Goal: Task Accomplishment & Management: Manage account settings

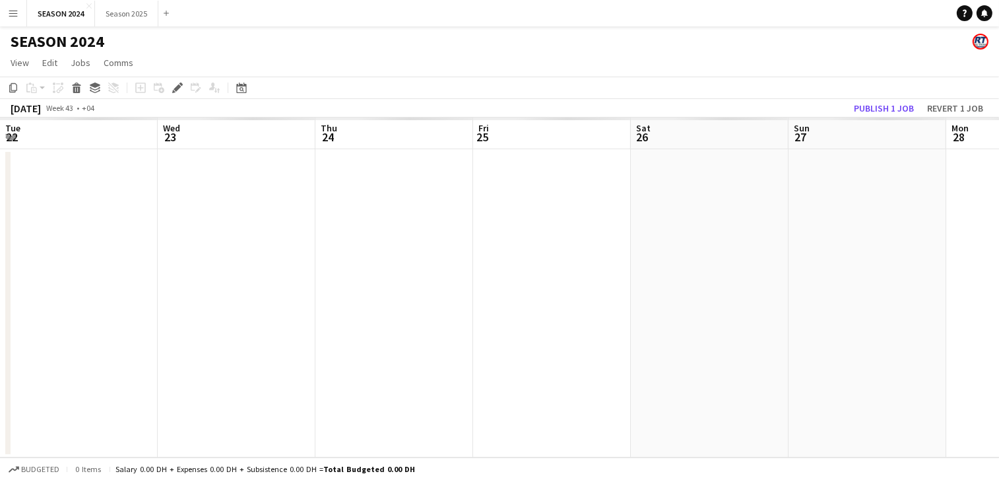
scroll to position [0, 453]
drag, startPoint x: 501, startPoint y: 196, endPoint x: -71, endPoint y: 187, distance: 572.6
click at [0, 187] on html "Menu Boards Boards Boards All jobs Status Workforce Workforce My Workforce Recr…" at bounding box center [499, 240] width 999 height 480
drag, startPoint x: 396, startPoint y: 215, endPoint x: 270, endPoint y: 221, distance: 125.5
click at [274, 221] on app-calendar-viewport "Tue 22 Wed 23 Thu 24 Fri 25 Sat 26 Sun 27 Mon 28 Tue 29 Wed 30 Thu 31 Fri 1 Sat…" at bounding box center [499, 287] width 999 height 340
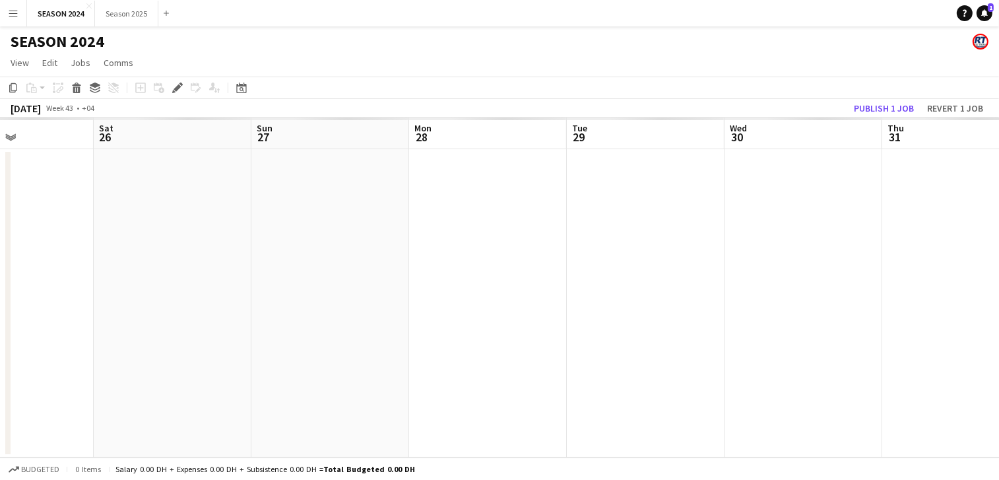
drag, startPoint x: 443, startPoint y: 224, endPoint x: 423, endPoint y: 247, distance: 31.3
click at [208, 236] on app-calendar-viewport "Tue 22 Wed 23 Thu 24 Fri 25 Sat 26 Sun 27 Mon 28 Tue 29 Wed 30 Thu 31 Fri 1 Sat…" at bounding box center [499, 287] width 999 height 340
drag, startPoint x: 888, startPoint y: 270, endPoint x: 446, endPoint y: 257, distance: 442.8
click at [446, 257] on app-calendar-viewport "Thu 24 Fri 25 Sat 26 Sun 27 Mon 28 Tue 29 Wed 30 Thu 31 Fri 1 Sat 2 Sun 3 Mon 4" at bounding box center [499, 287] width 999 height 340
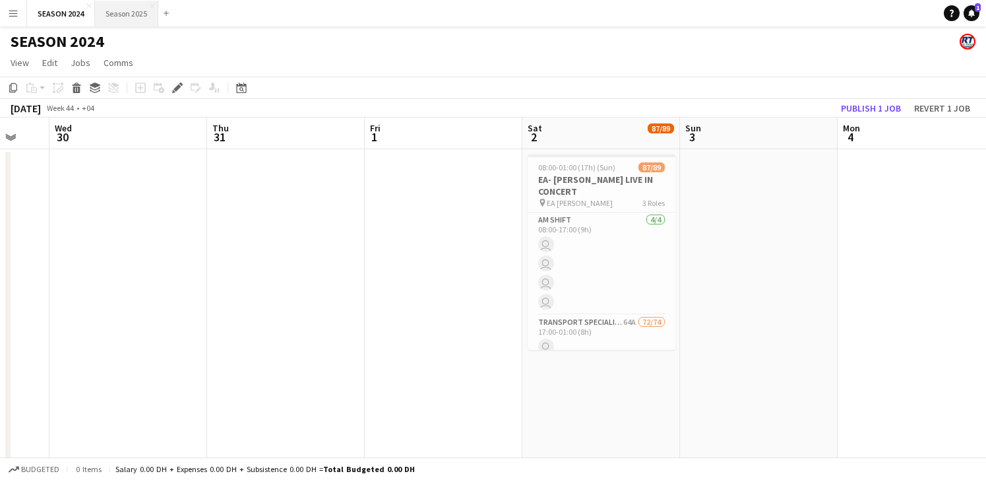
click at [143, 6] on button "Season 2025 Close" at bounding box center [126, 14] width 63 height 26
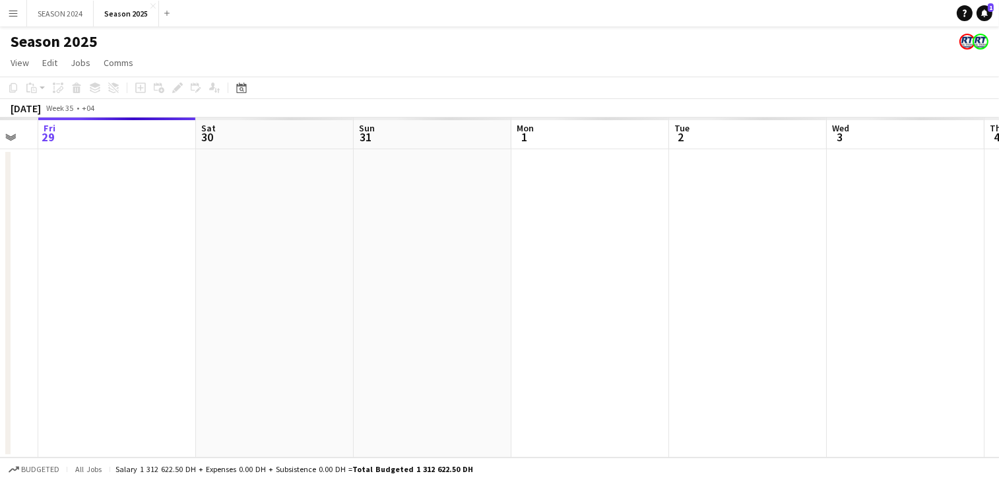
drag, startPoint x: 784, startPoint y: 260, endPoint x: 929, endPoint y: 253, distance: 145.3
click at [910, 245] on app-calendar-viewport "Tue 26 Wed 27 Thu 28 Fri 29 Sat 30 Sun 31 Mon 1 Tue 2 Wed 3 Thu 4 Fri 5 Sat 6" at bounding box center [499, 287] width 999 height 340
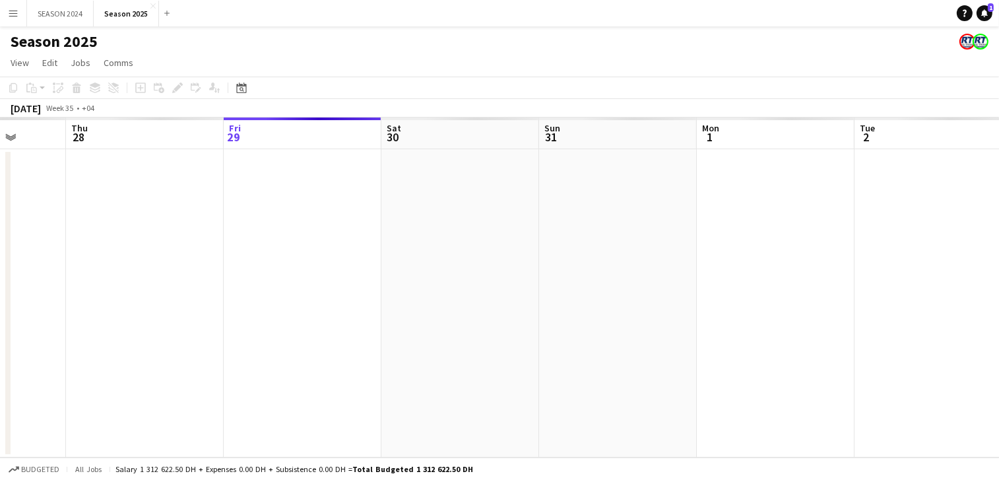
drag, startPoint x: 585, startPoint y: 212, endPoint x: 615, endPoint y: 214, distance: 30.4
click at [629, 206] on app-calendar-viewport "Mon 25 Tue 26 Wed 27 Thu 28 Fri 29 Sat 30 Sun 31 Mon 1 Tue 2 Wed 3 Thu 4 Fri 5" at bounding box center [499, 287] width 999 height 340
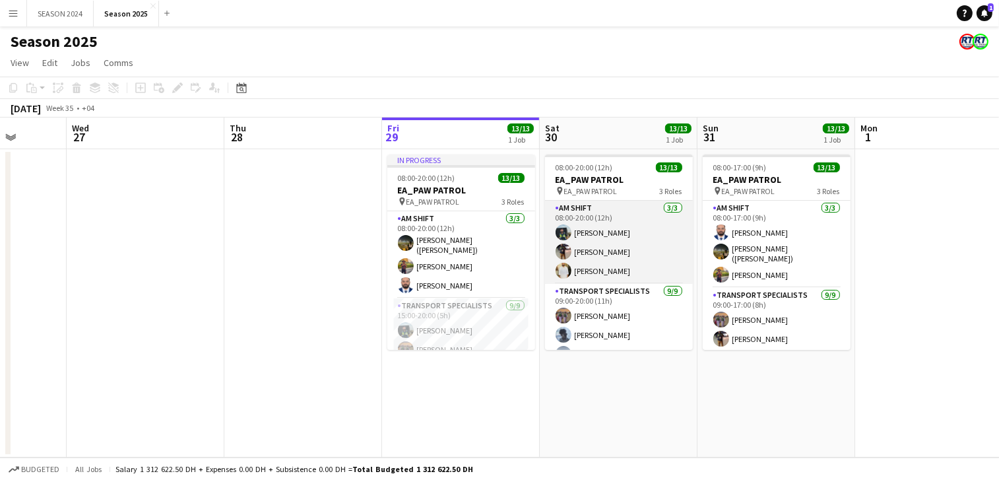
click at [646, 264] on app-card-role "AM SHIFT 3/3 08:00-20:00 (12h) Maaz Shaikh Raees Waheed Shaikh Yasir Shaikh" at bounding box center [619, 242] width 148 height 83
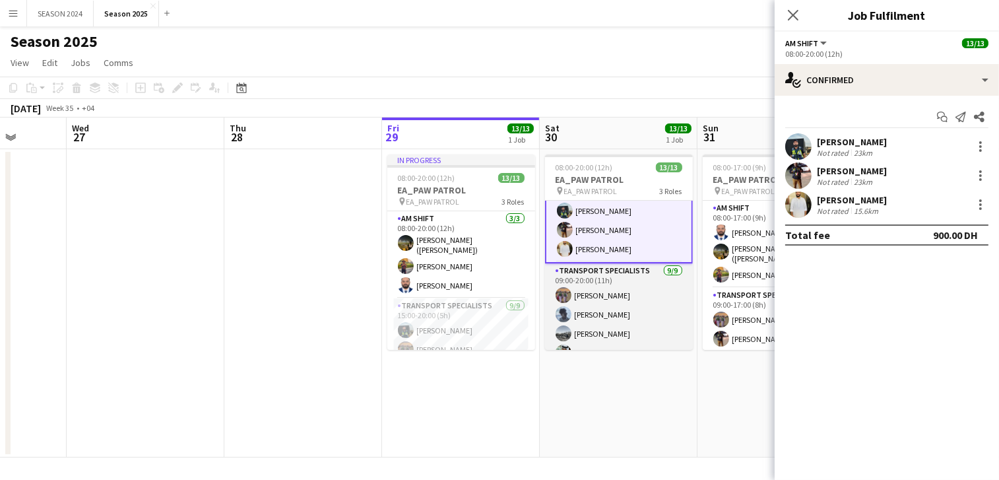
scroll to position [0, 0]
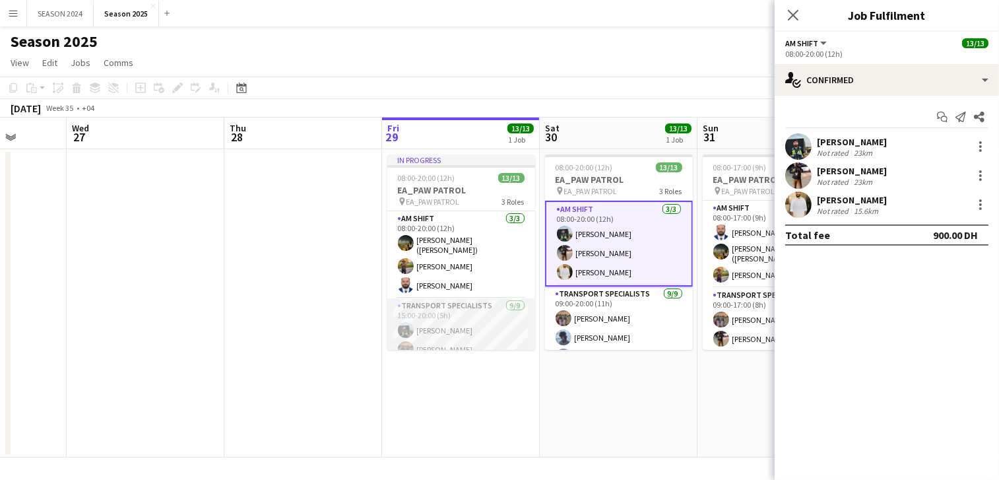
click at [493, 311] on app-card-role "Transport Specialists 9/9 15:00-20:00 (5h) Maaz Shaikh Raees Ahmed Ibrahim Balo…" at bounding box center [461, 397] width 148 height 198
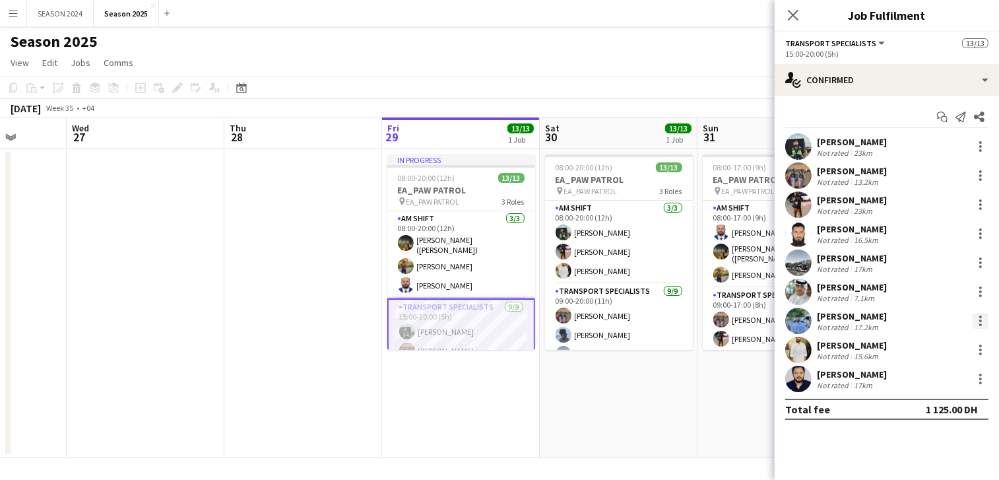
click at [977, 318] on div at bounding box center [980, 321] width 16 height 16
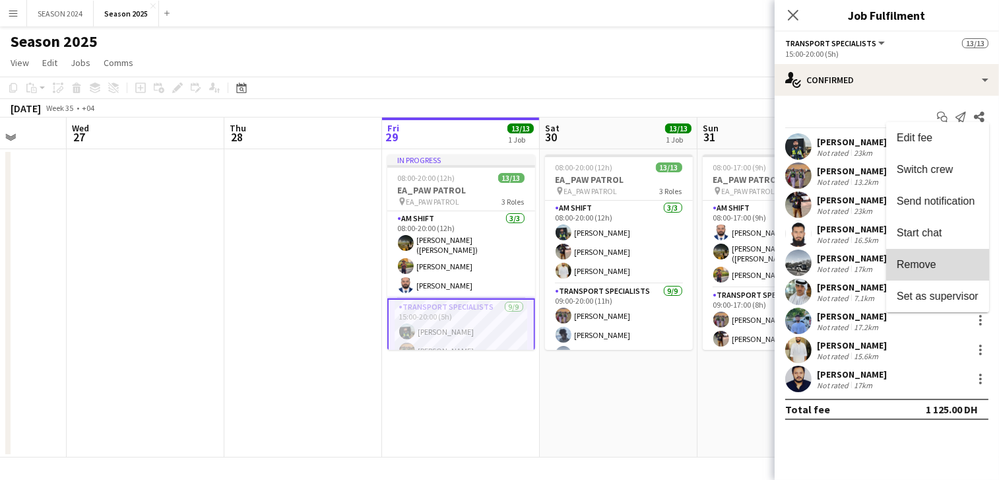
click at [952, 259] on span "Remove" at bounding box center [937, 265] width 82 height 12
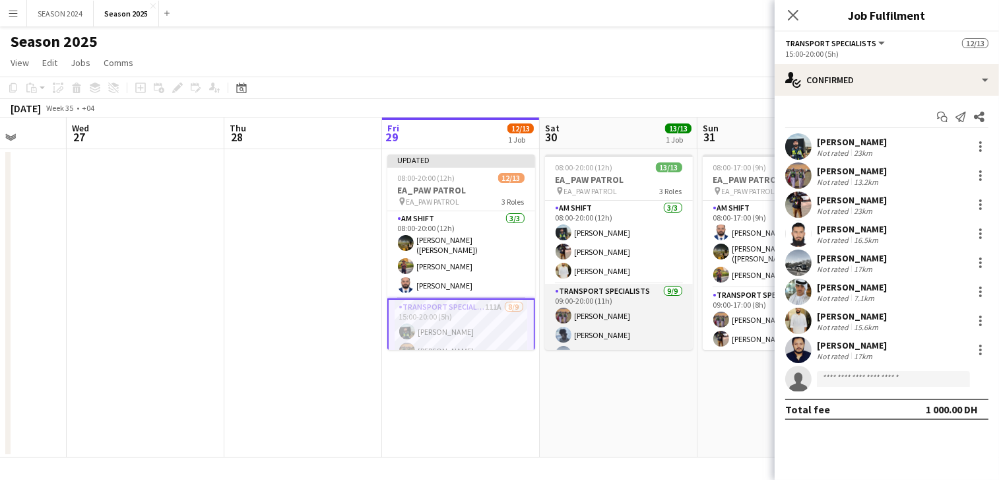
scroll to position [82, 0]
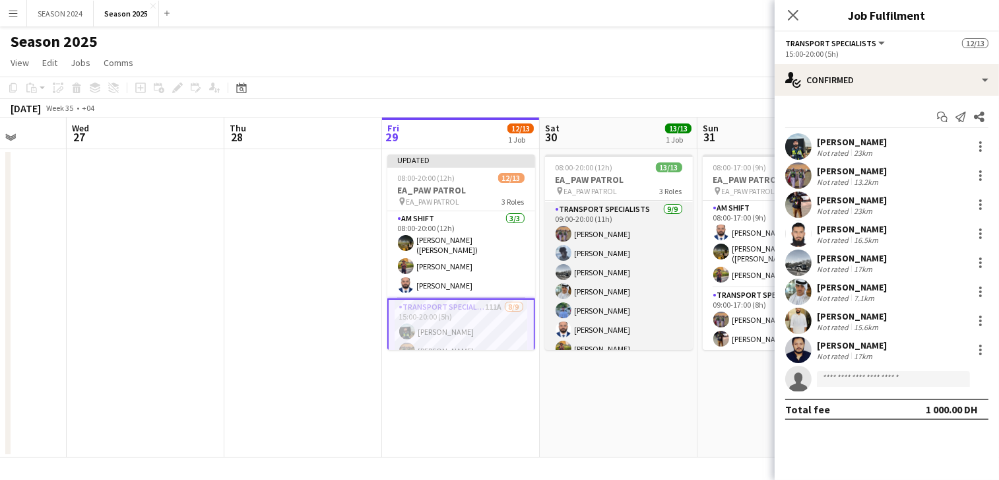
click at [628, 294] on app-card-role "Transport Specialists [DATE] 09:00-20:00 (11h) Ahmed Ibrahim Baloshi Jeffin Per…" at bounding box center [619, 301] width 148 height 198
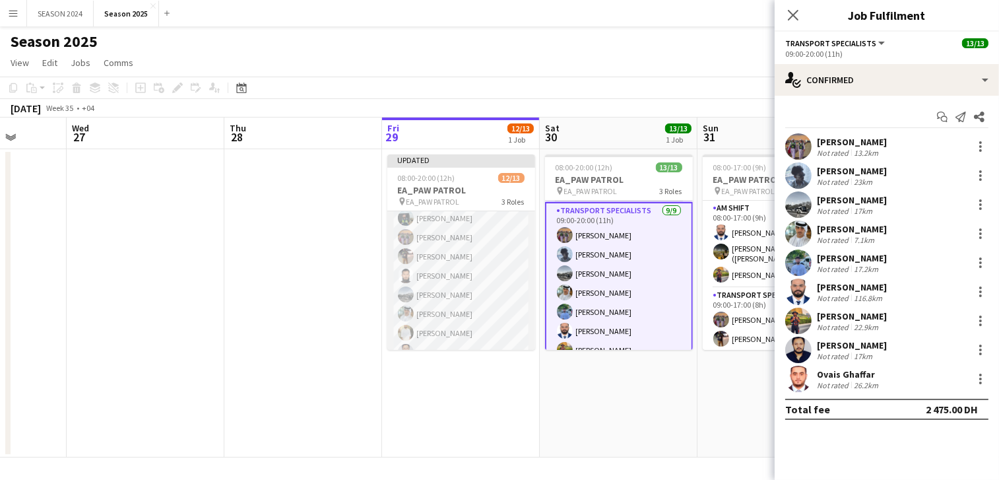
scroll to position [195, 0]
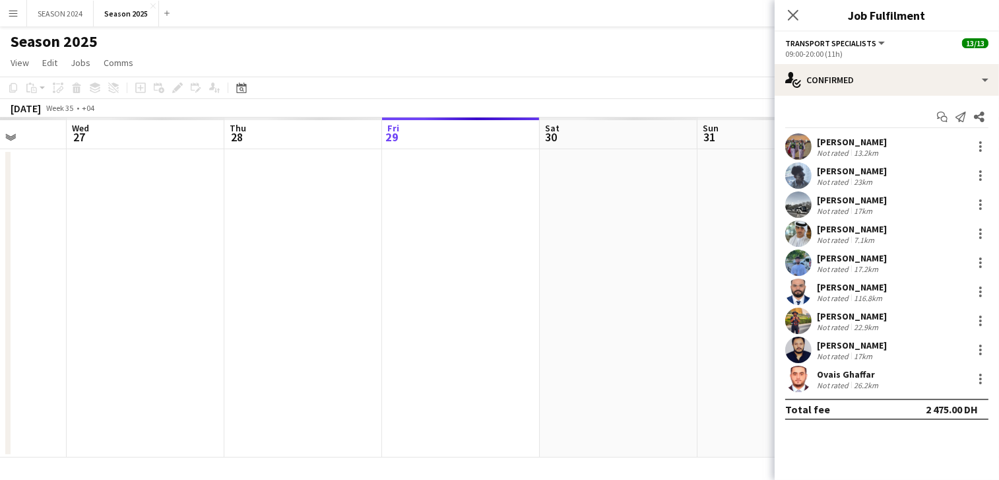
drag, startPoint x: 623, startPoint y: 245, endPoint x: 420, endPoint y: 255, distance: 203.4
click at [441, 255] on app-calendar-viewport "Sun 24 Mon 25 Tue 26 Wed 27 Thu 28 Fri 29 Sat 30 Sun 31 Mon 1 Tue 2 Wed 3 Thu 4" at bounding box center [499, 287] width 999 height 340
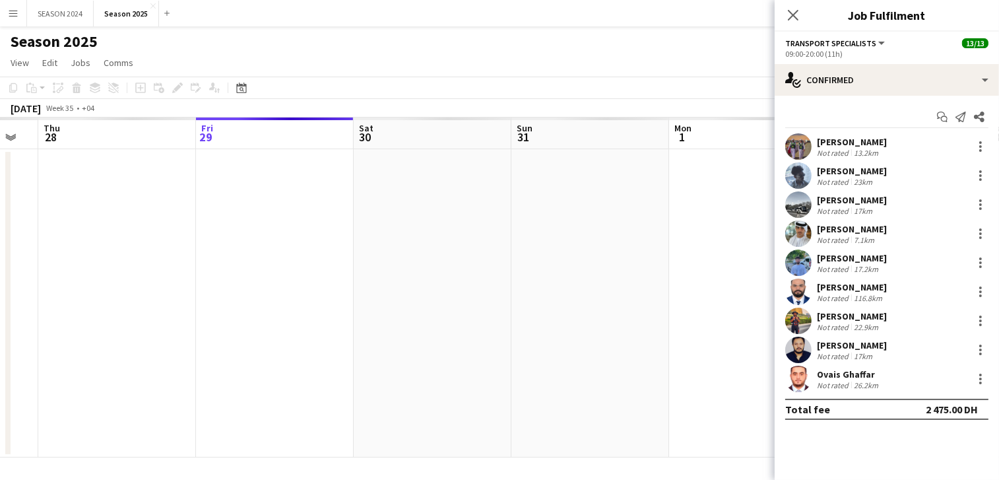
drag, startPoint x: 420, startPoint y: 255, endPoint x: 435, endPoint y: 258, distance: 14.7
click at [435, 258] on app-calendar-viewport "Sun 24 Mon 25 Tue 26 Wed 27 Thu 28 Fri 29 Sat 30 Sun 31 Mon 1 Tue 2 Wed 3 Thu 4" at bounding box center [499, 287] width 999 height 340
click at [638, 259] on app-calendar-viewport "Sun 24 Mon 25 Tue 26 Wed 27 Thu 28 Fri 29 Sat 30 Sun 31 Mon 1 Tue 2 Wed 3 Thu 4" at bounding box center [499, 287] width 999 height 340
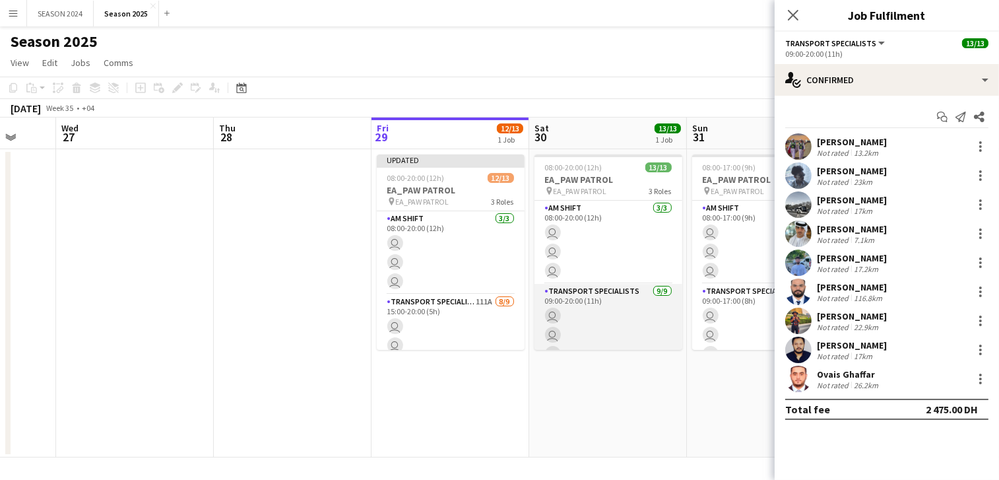
click at [603, 321] on app-card-role "Transport Specialists 9/9 09:00-20:00 (11h) user user user user user user user …" at bounding box center [608, 383] width 148 height 198
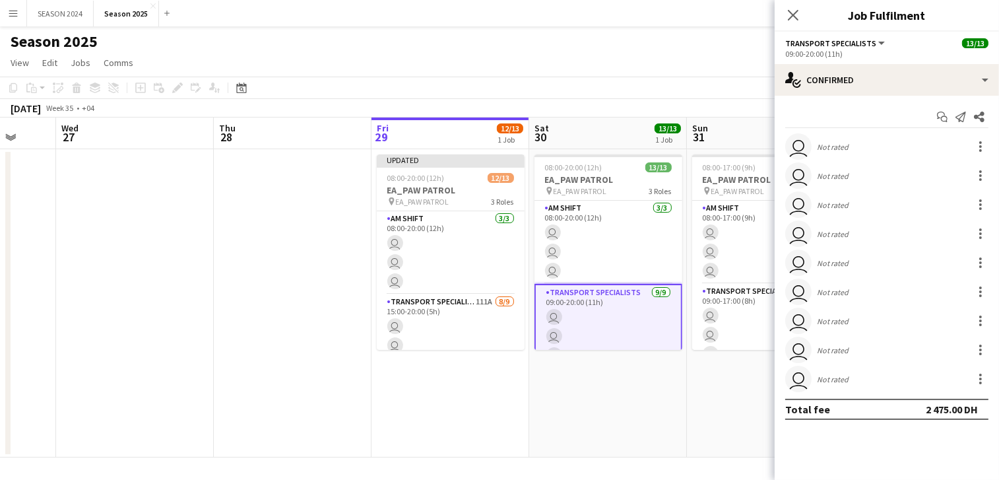
click at [603, 321] on app-card-role "Transport Specialists 9/9 09:00-20:00 (11h) user user user user user user user …" at bounding box center [608, 384] width 148 height 201
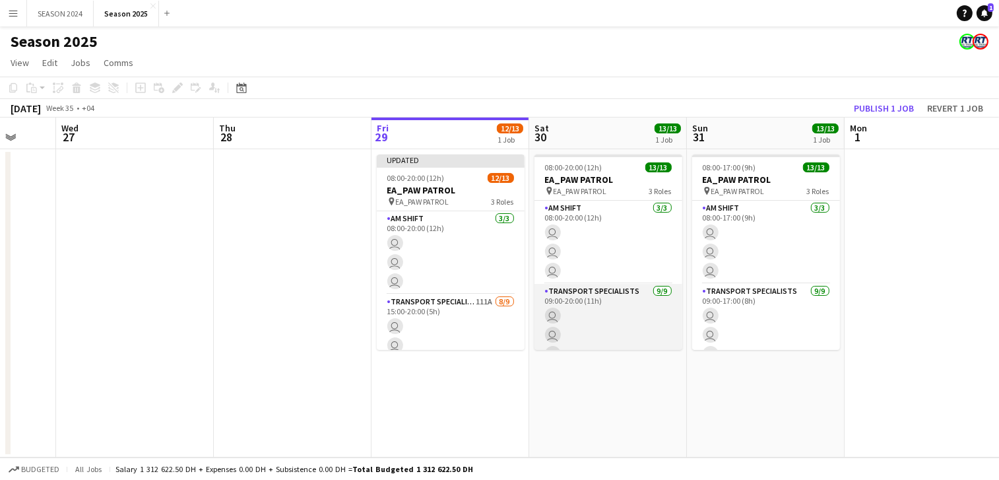
click at [603, 321] on app-card-role "Transport Specialists 9/9 09:00-20:00 (11h) user user user user user user user …" at bounding box center [608, 383] width 148 height 198
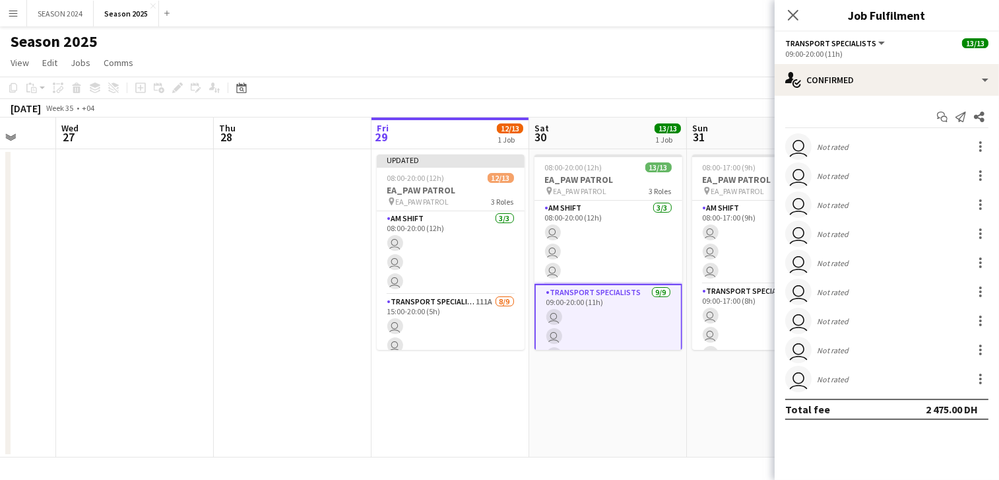
drag, startPoint x: 94, startPoint y: 201, endPoint x: 1, endPoint y: 113, distance: 126.9
click at [84, 199] on app-calendar-viewport "Sun 24 Mon 25 Tue 26 Wed 27 Thu 28 Fri 29 12/13 1 Job Sat 30 13/13 1 Job Sun 31…" at bounding box center [499, 287] width 999 height 340
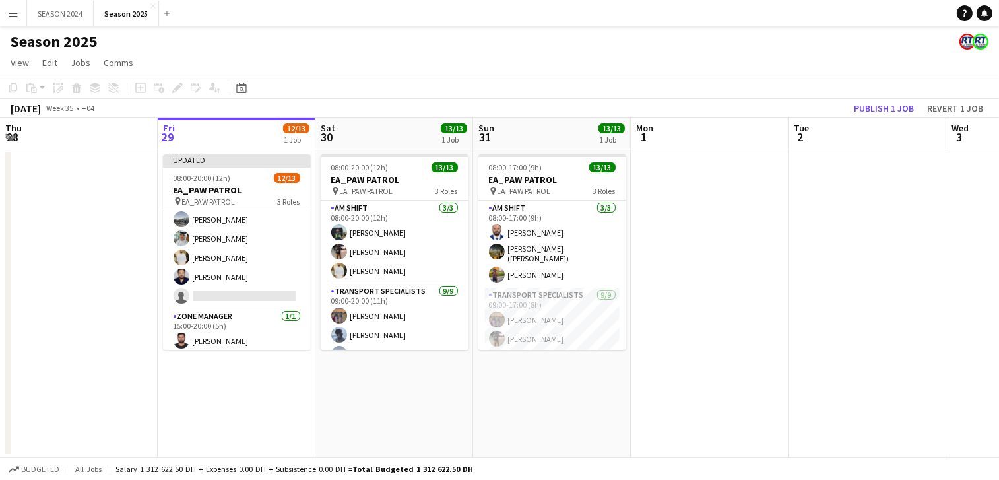
scroll to position [191, 0]
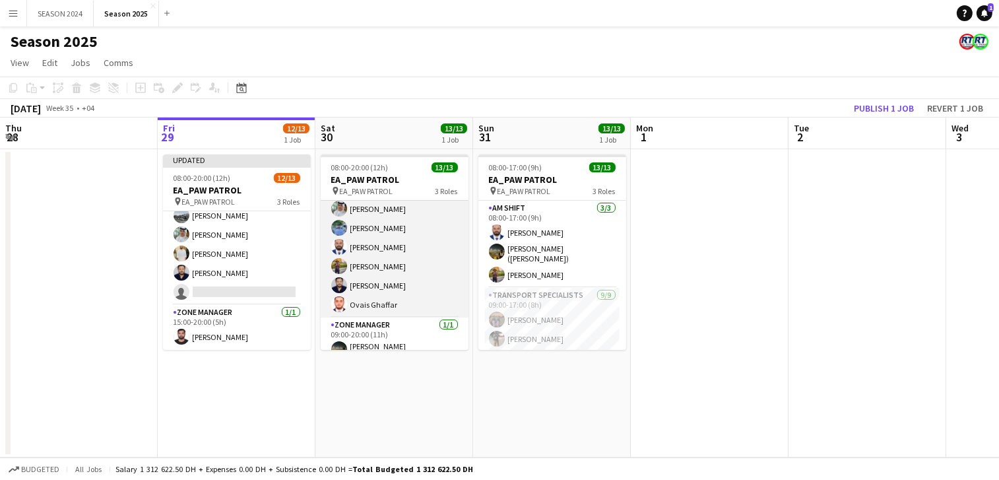
click at [382, 304] on app-card-role "Transport Specialists [DATE] 09:00-20:00 (11h) Ahmed Ibrahim Baloshi Jeffin Per…" at bounding box center [395, 218] width 148 height 198
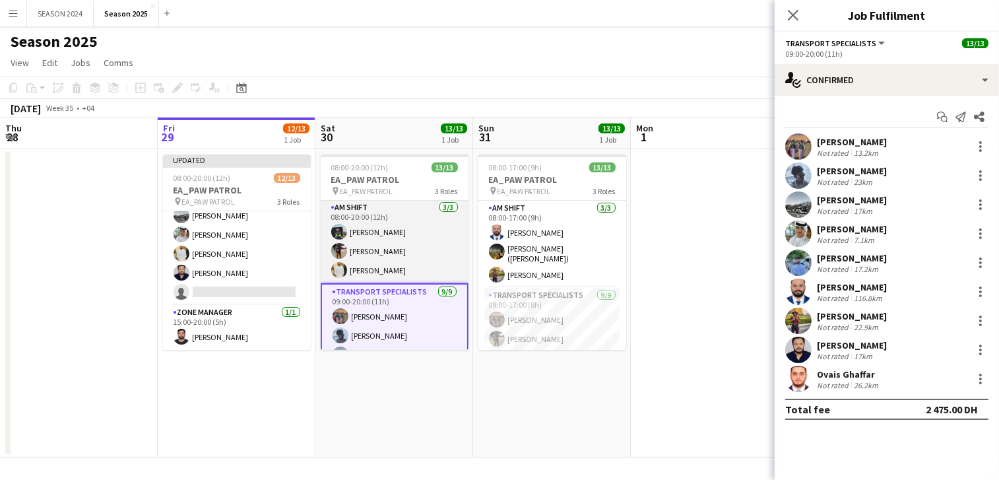
scroll to position [0, 0]
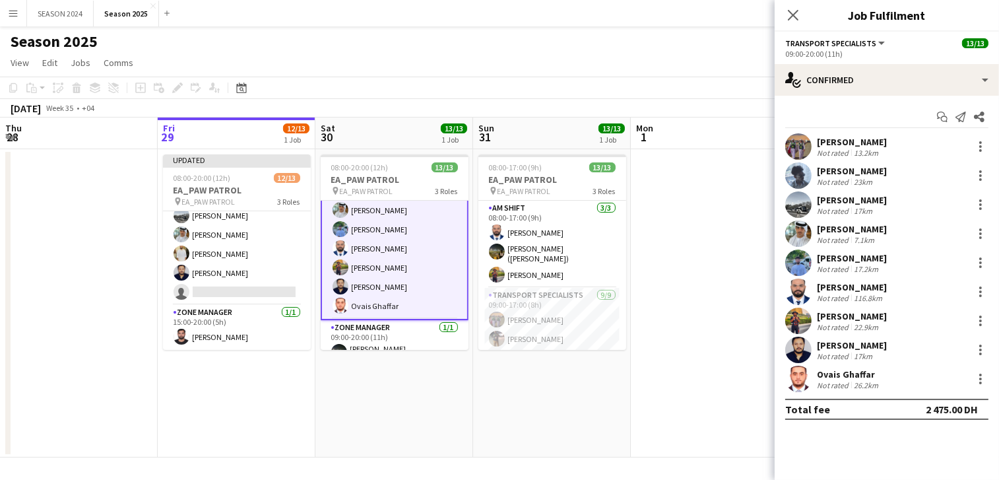
click at [361, 286] on app-card-role "Transport Specialists [DATE] 09:00-20:00 (11h) Ahmed Ibrahim Baloshi Jeffin Per…" at bounding box center [395, 219] width 148 height 201
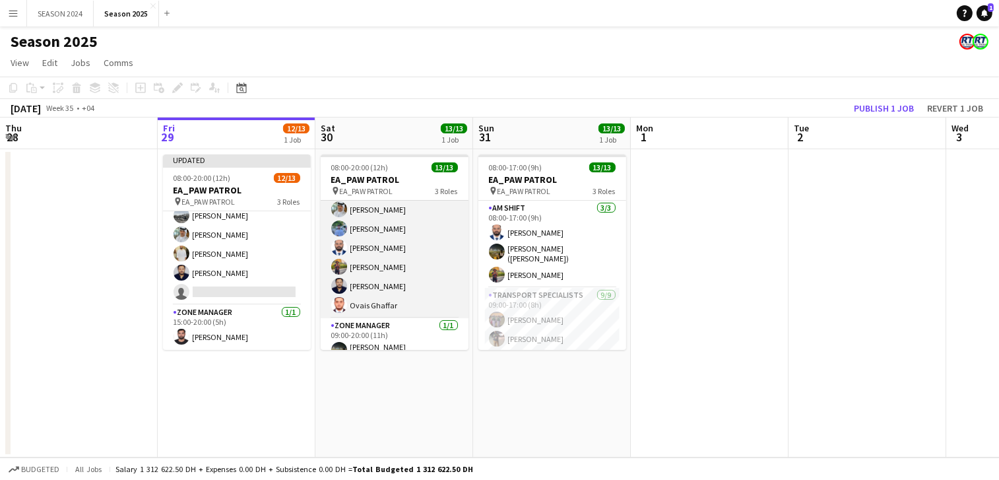
click at [365, 285] on app-card-role "Transport Specialists [DATE] 09:00-20:00 (11h) Ahmed Ibrahim Baloshi Jeffin Per…" at bounding box center [395, 219] width 148 height 198
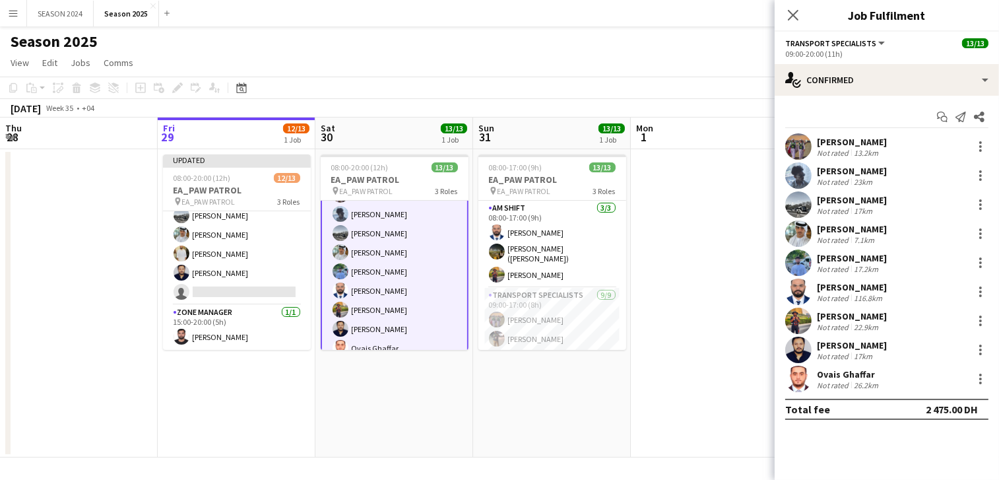
scroll to position [104, 0]
click at [374, 270] on app-card-role "Transport Specialists [DATE] 09:00-20:00 (11h) Ahmed Ibrahim Baloshi Jeffin Per…" at bounding box center [395, 279] width 148 height 201
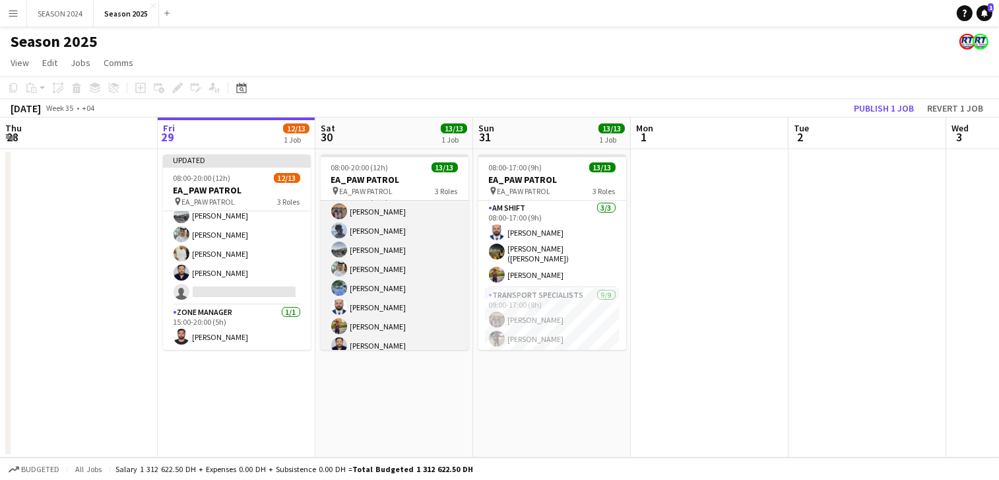
scroll to position [103, 0]
click at [371, 270] on app-card-role "Transport Specialists [DATE] 09:00-20:00 (11h) Ahmed Ibrahim Baloshi Jeffin Per…" at bounding box center [395, 280] width 148 height 198
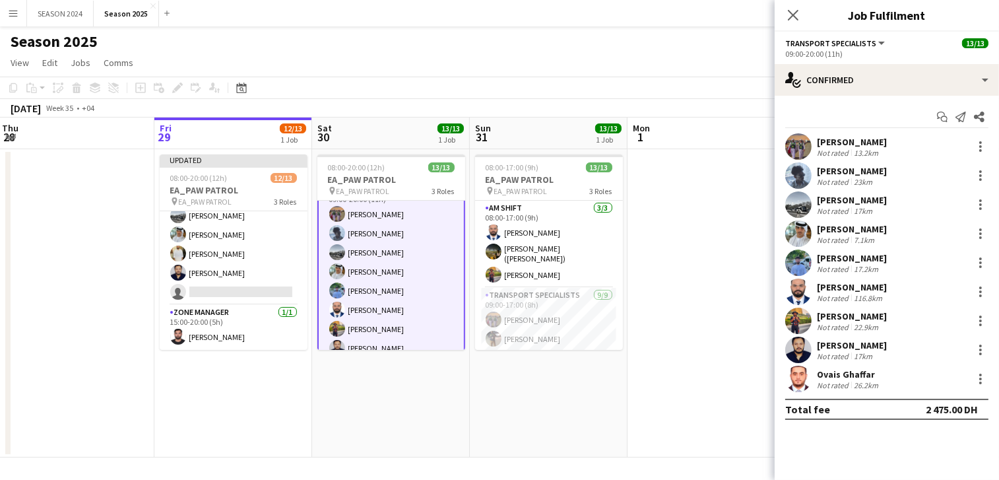
scroll to position [104, 0]
click at [378, 263] on app-card-role "Transport Specialists [DATE] 09:00-20:00 (11h) Ahmed Ibrahim Baloshi Jeffin Per…" at bounding box center [391, 279] width 148 height 201
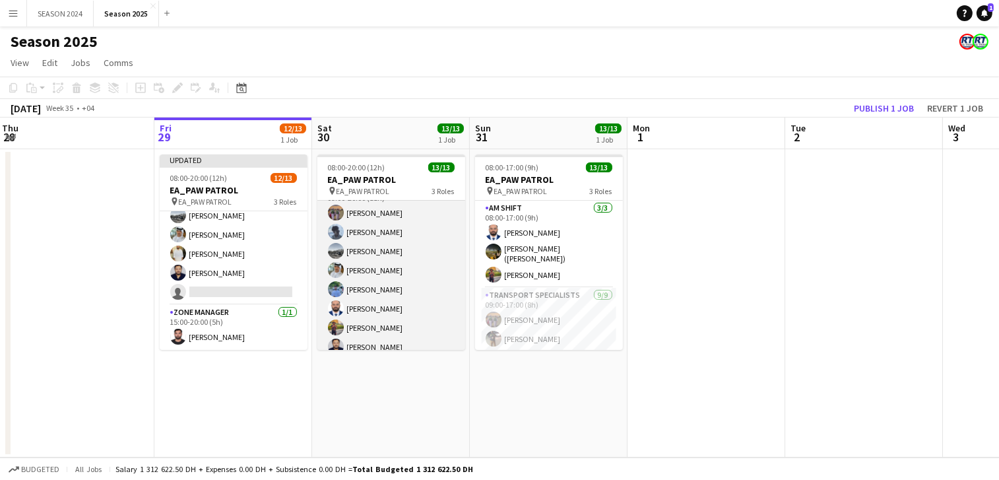
click at [378, 263] on app-card-role "Transport Specialists [DATE] 09:00-20:00 (11h) Ahmed Ibrahim Baloshi Jeffin Per…" at bounding box center [391, 280] width 148 height 198
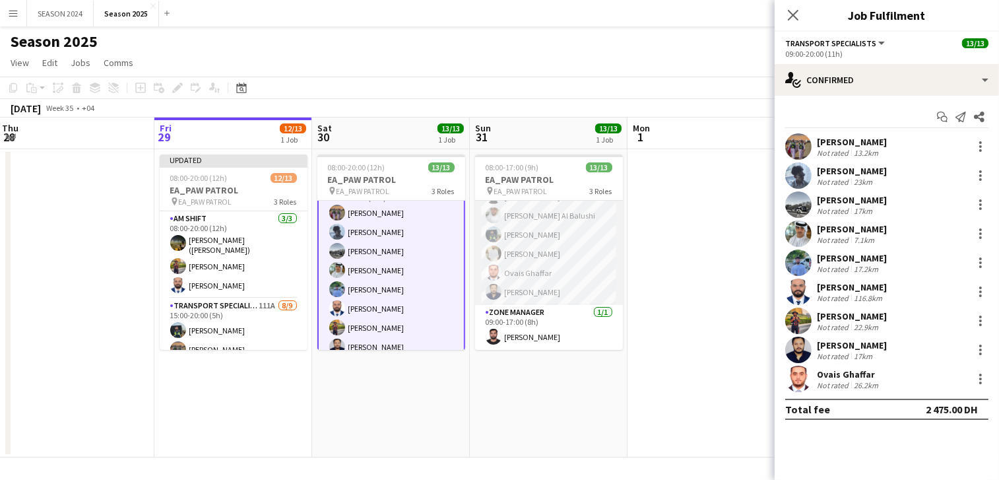
scroll to position [98, 0]
click at [508, 303] on app-card-role "Transport Specialists [DATE] 09:00-17:00 (8h) Ahmed Ibrahim Baloshi [PERSON_NAM…" at bounding box center [549, 288] width 148 height 198
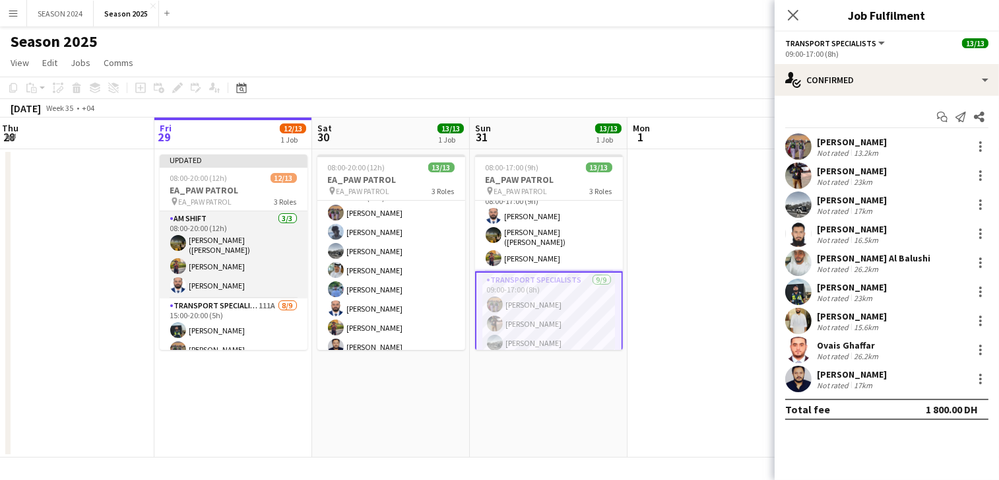
scroll to position [82, 0]
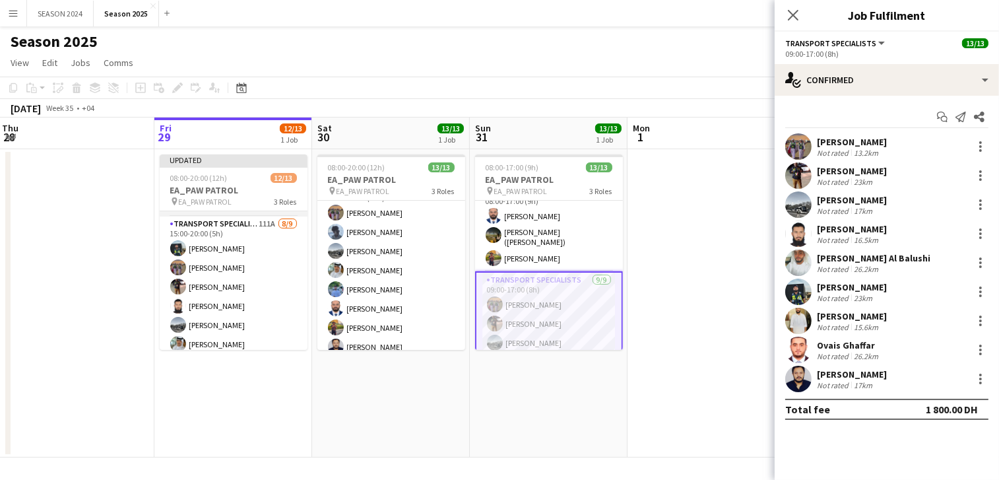
click at [246, 288] on app-card-role "Transport Specialists 111A [DATE] 15:00-20:00 (5h) Maaz Shaikh Raees Ahmed Ibra…" at bounding box center [234, 315] width 148 height 198
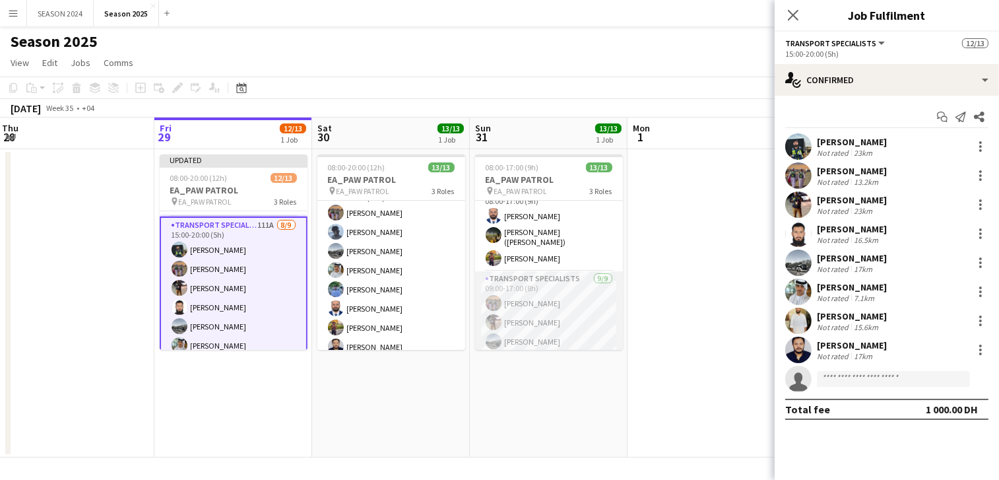
click at [535, 301] on app-card-role "Transport Specialists [DATE] 09:00-17:00 (8h) Ahmed Ibrahim Baloshi [PERSON_NAM…" at bounding box center [549, 370] width 148 height 198
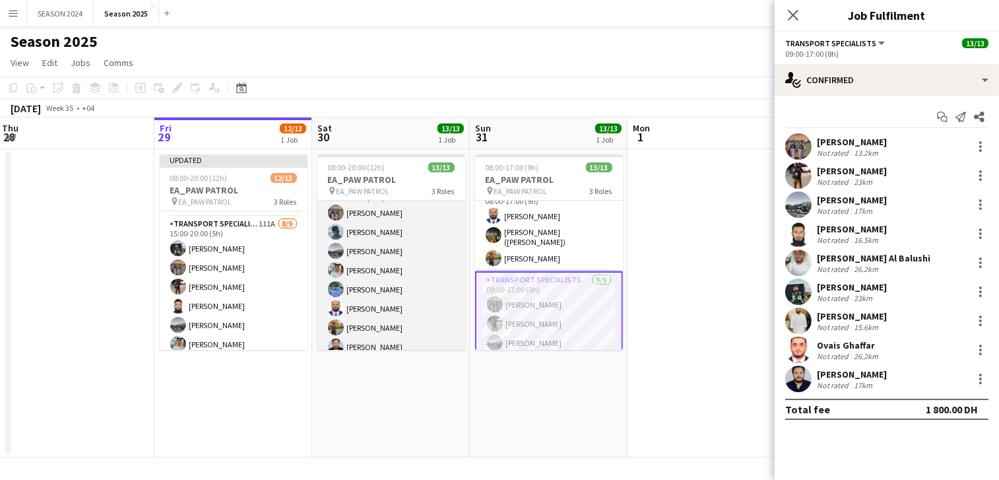
click at [346, 208] on app-card-role "Transport Specialists [DATE] 09:00-20:00 (11h) Ahmed Ibrahim Baloshi Jeffin Per…" at bounding box center [391, 280] width 148 height 198
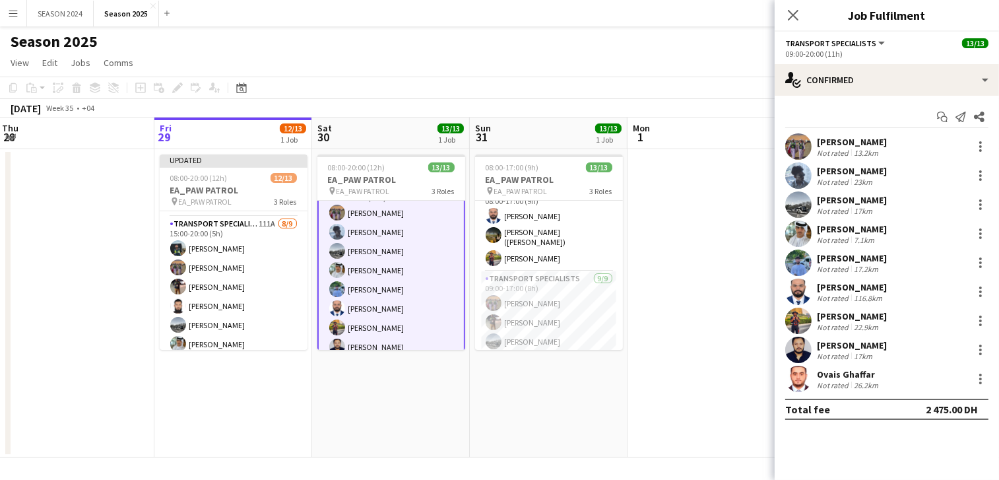
scroll to position [187, 0]
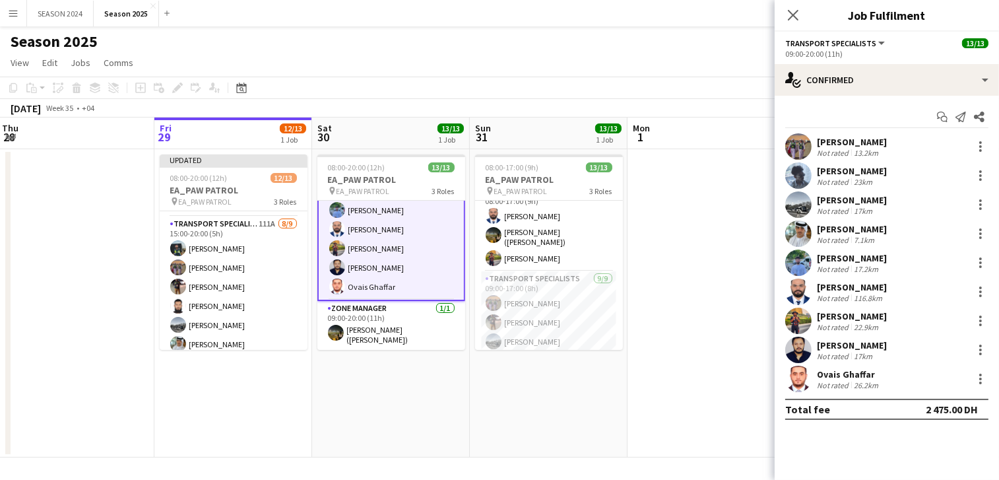
click at [410, 288] on app-card-role "Transport Specialists [DATE] 09:00-20:00 (11h) Ahmed Ibrahim Baloshi Jeffin Per…" at bounding box center [391, 200] width 148 height 201
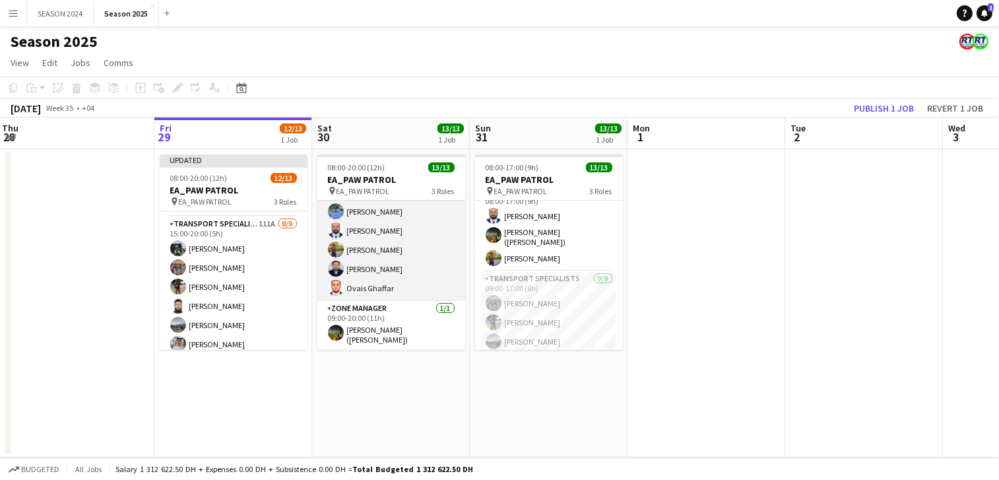
click at [410, 288] on app-card-role "Transport Specialists [DATE] 09:00-20:00 (11h) Ahmed Ibrahim Baloshi Jeffin Per…" at bounding box center [391, 202] width 148 height 198
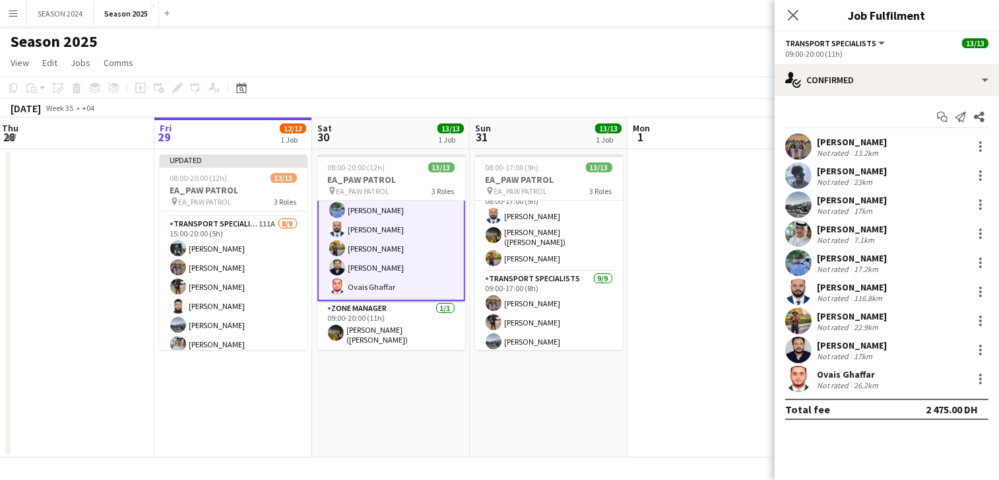
click at [380, 253] on app-card-role "Transport Specialists [DATE] 09:00-20:00 (11h) Ahmed Ibrahim Baloshi Jeffin Per…" at bounding box center [391, 200] width 148 height 201
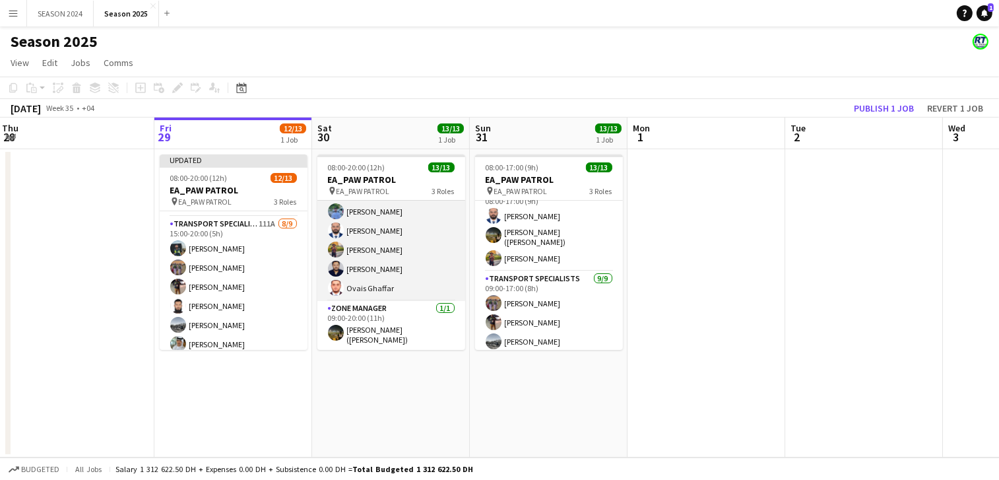
scroll to position [185, 0]
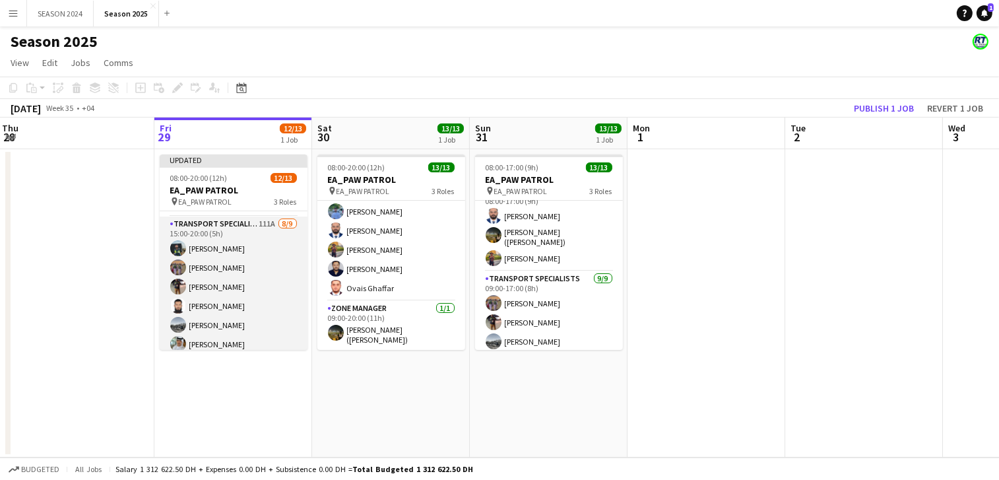
click at [259, 262] on app-card-role "Transport Specialists 111A [DATE] 15:00-20:00 (5h) Maaz Shaikh Raees Ahmed Ibra…" at bounding box center [234, 315] width 148 height 198
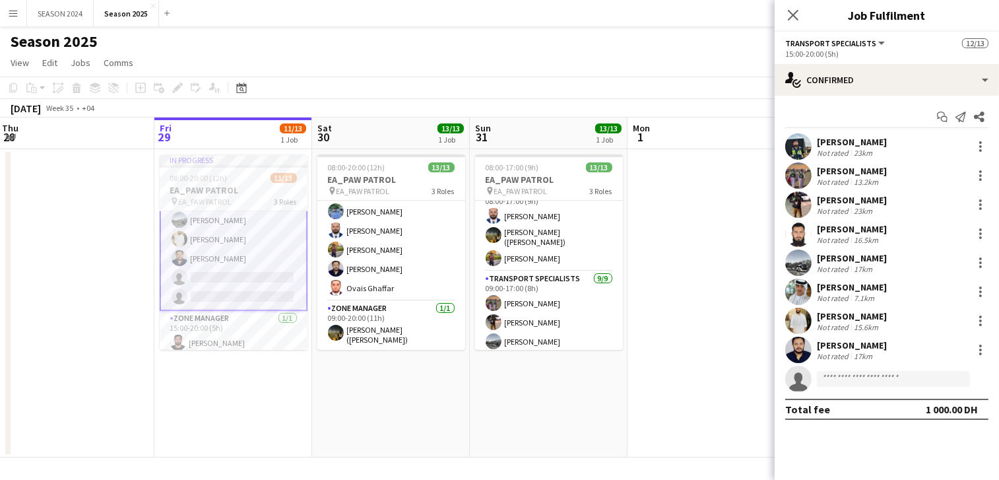
scroll to position [193, 0]
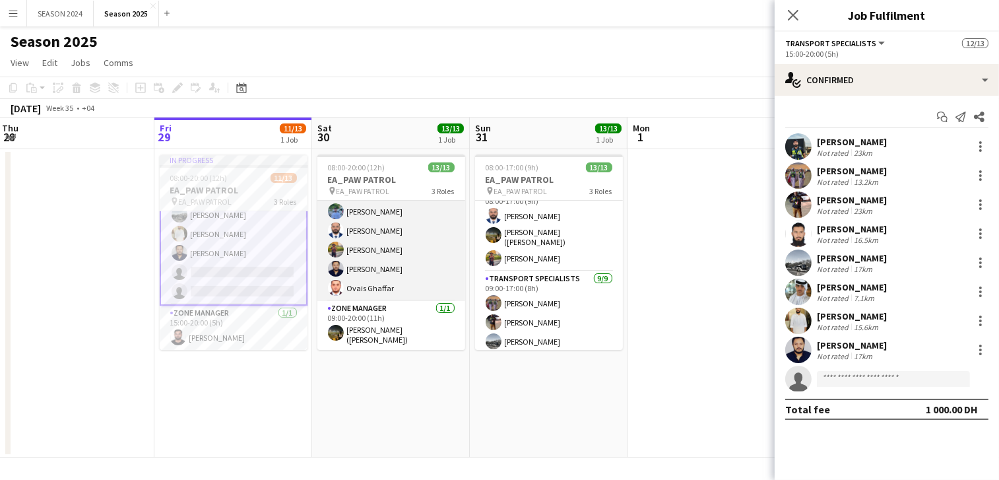
click at [334, 252] on app-user-avatar at bounding box center [336, 249] width 16 height 16
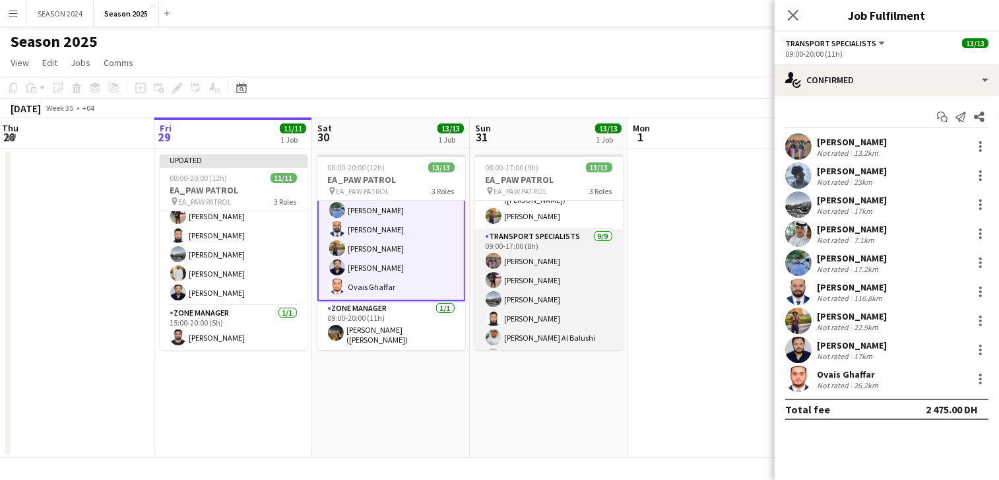
scroll to position [82, 0]
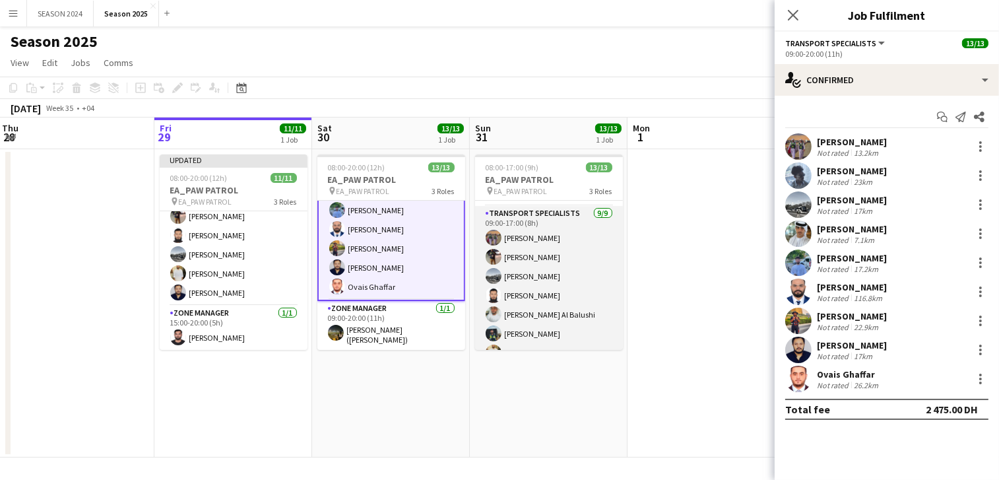
click at [587, 282] on app-card-role "Transport Specialists [DATE] 09:00-17:00 (8h) Ahmed Ibrahim Baloshi [PERSON_NAM…" at bounding box center [549, 305] width 148 height 198
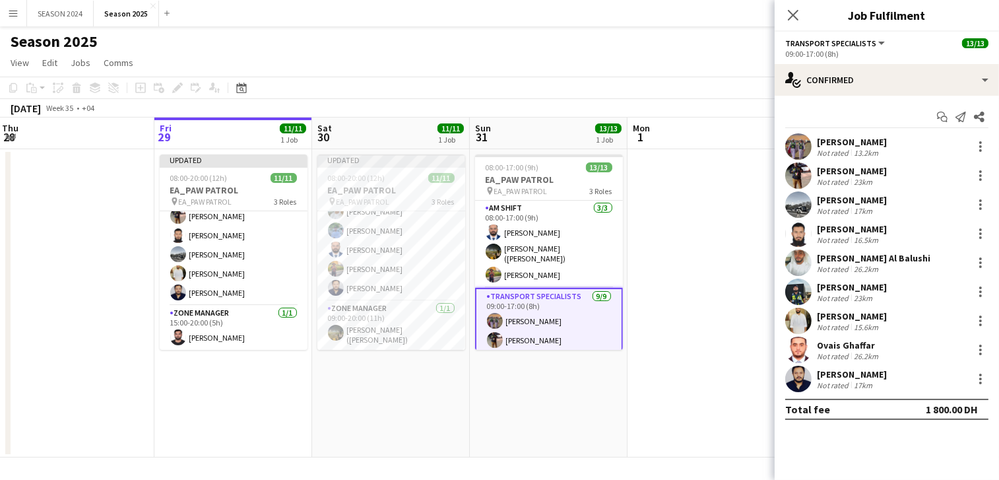
scroll to position [183, 0]
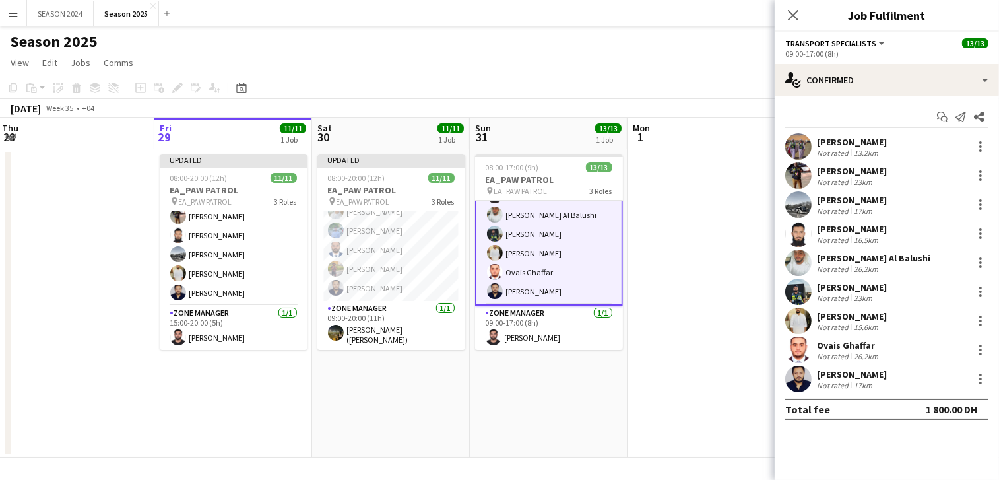
click at [864, 157] on div "[PERSON_NAME] Not rated 13.2km" at bounding box center [886, 146] width 224 height 26
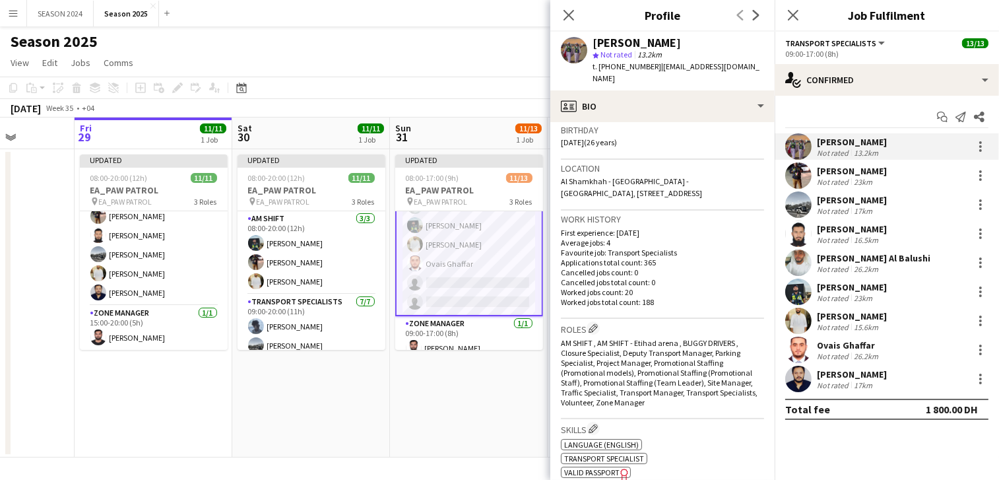
scroll to position [0, 423]
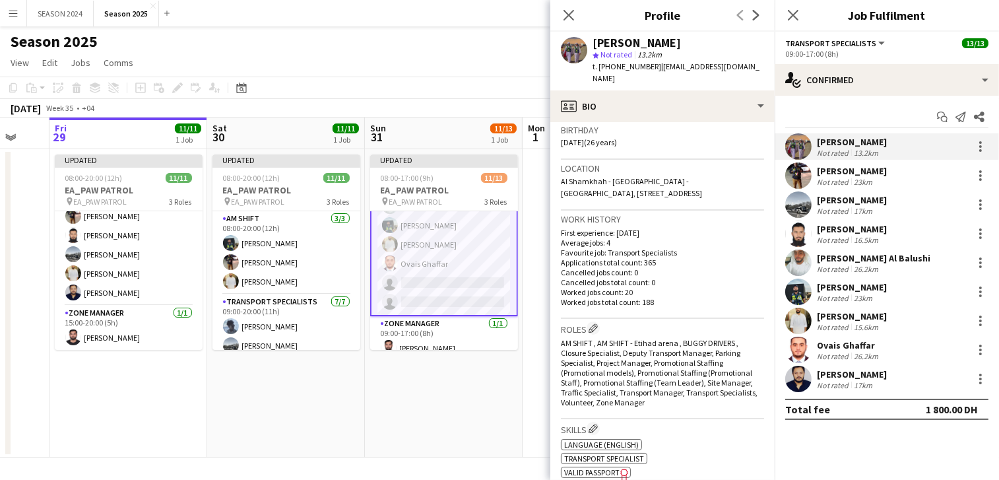
drag, startPoint x: 463, startPoint y: 262, endPoint x: 363, endPoint y: 273, distance: 100.2
click at [363, 273] on app-calendar-viewport "Tue 26 Wed 27 Thu 28 Fri 29 11/11 1 Job Sat 30 11/11 1 Job Sun 31 11/13 1 Job M…" at bounding box center [499, 287] width 999 height 340
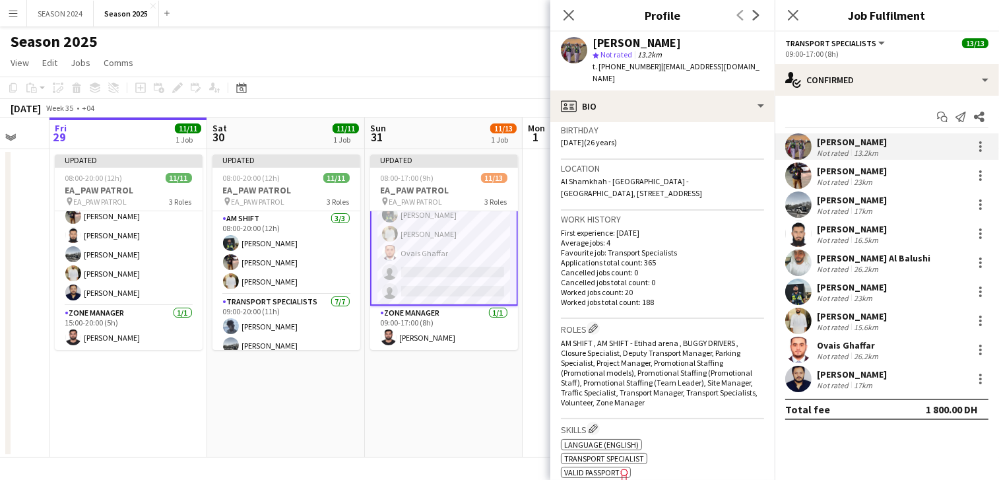
scroll to position [111, 0]
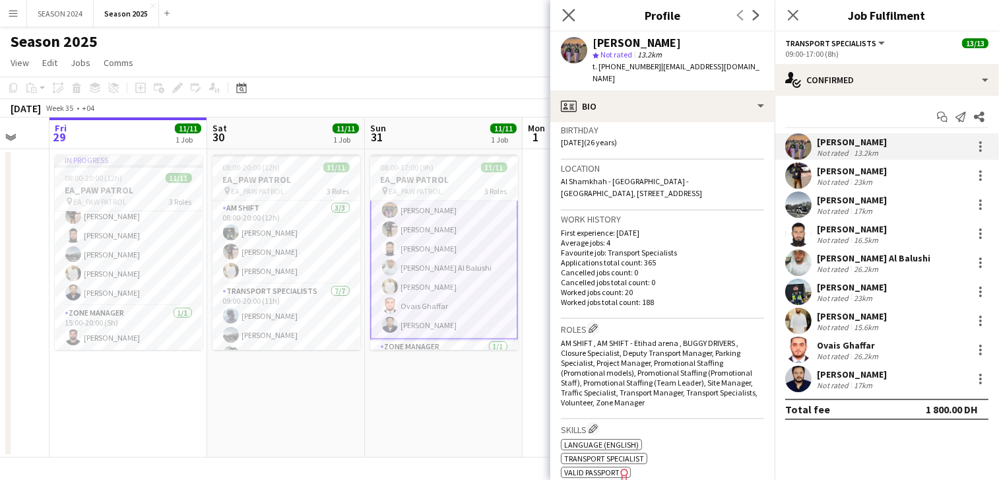
click at [575, 18] on app-icon "Close pop-in" at bounding box center [568, 15] width 19 height 19
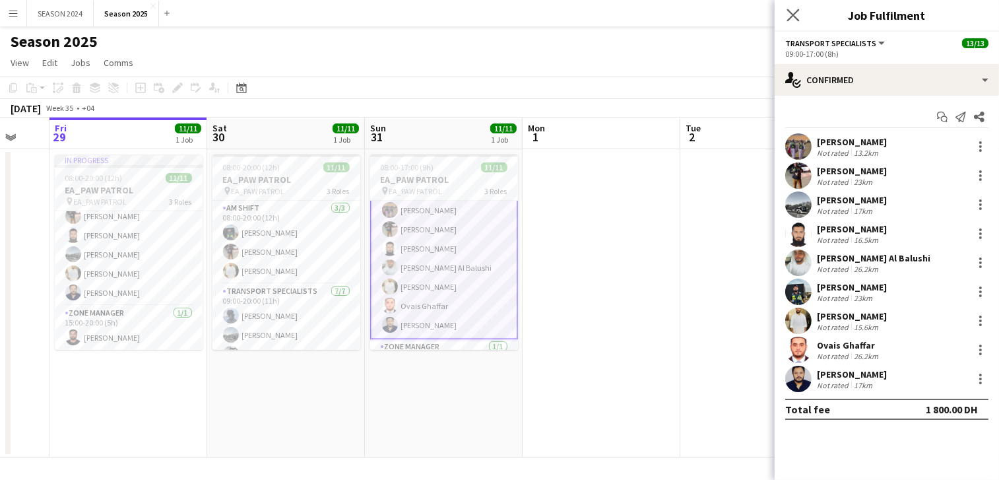
click at [786, 15] on app-icon "Close pop-in" at bounding box center [793, 15] width 19 height 19
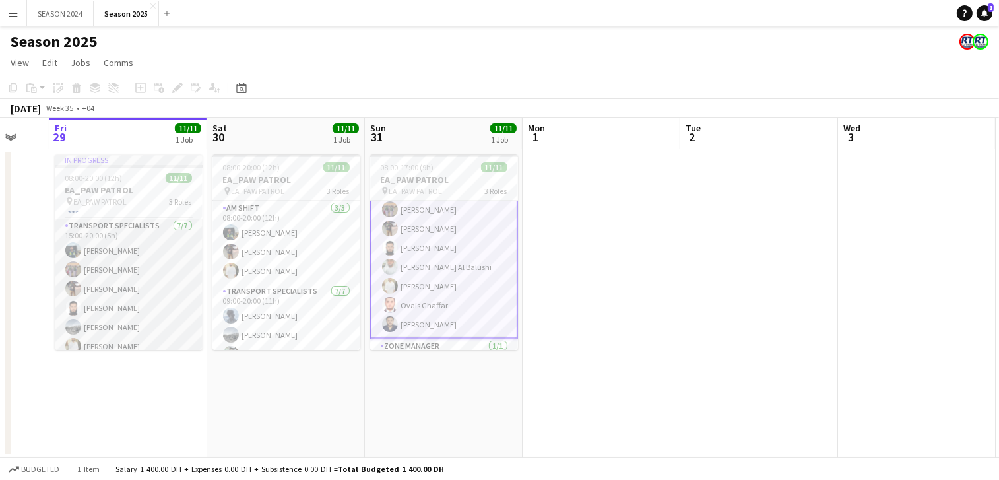
scroll to position [152, 0]
click at [131, 251] on app-card-role "Transport Specialists [DATE] 15:00-20:00 (5h) Maaz Shaikh Raees Ahmed Ibrahim B…" at bounding box center [129, 226] width 148 height 160
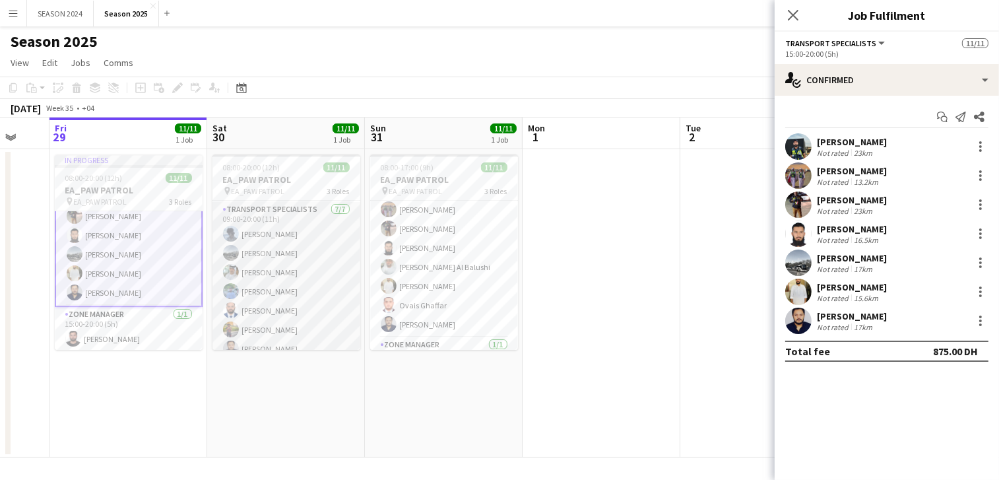
scroll to position [0, 425]
click at [276, 273] on app-card-role "Transport Specialists [DATE] 09:00-20:00 (11h) Jeffin Pereira Daniyal [PERSON_N…" at bounding box center [284, 282] width 148 height 160
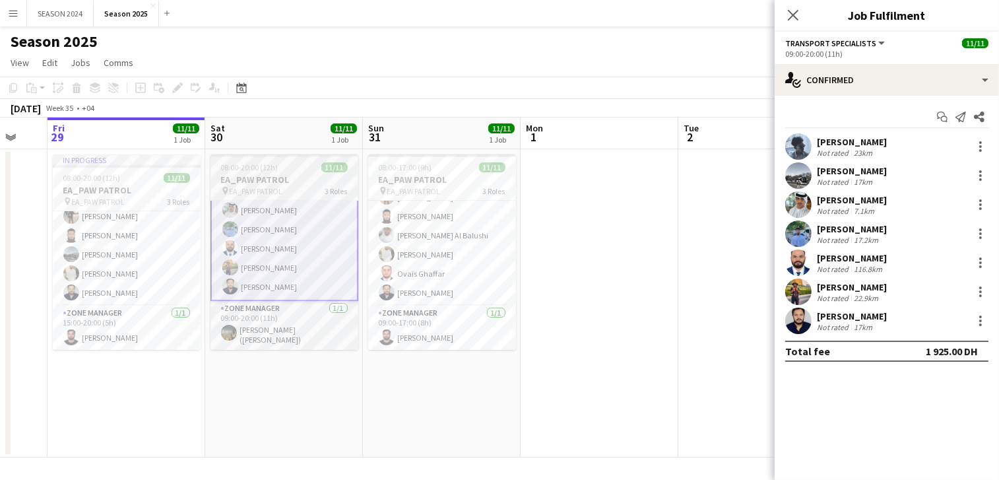
scroll to position [148, 0]
click at [304, 265] on app-card-role "Transport Specialists [DATE] 09:00-20:00 (11h) Jeffin Pereira Daniyal [PERSON_N…" at bounding box center [284, 220] width 148 height 162
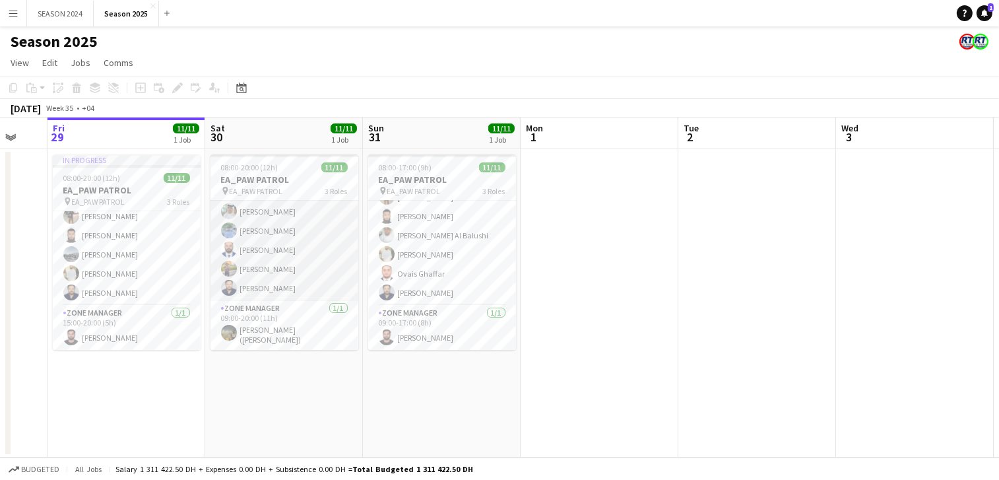
scroll to position [146, 0]
click at [303, 261] on app-card-role "Transport Specialists [DATE] 09:00-20:00 (11h) Jeffin Pereira Daniyal [PERSON_N…" at bounding box center [284, 221] width 148 height 160
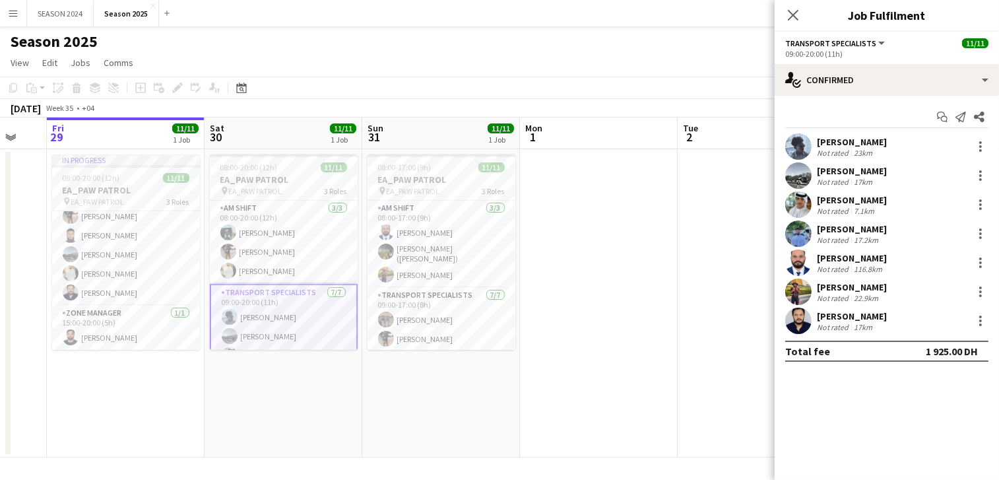
scroll to position [0, 0]
click at [206, 209] on app-date-cell "08:00-20:00 (12h) 11/11 EA_PAW PATROL pin EA_PAW PATROL 3 Roles AM SHIFT [DATE]…" at bounding box center [283, 303] width 158 height 308
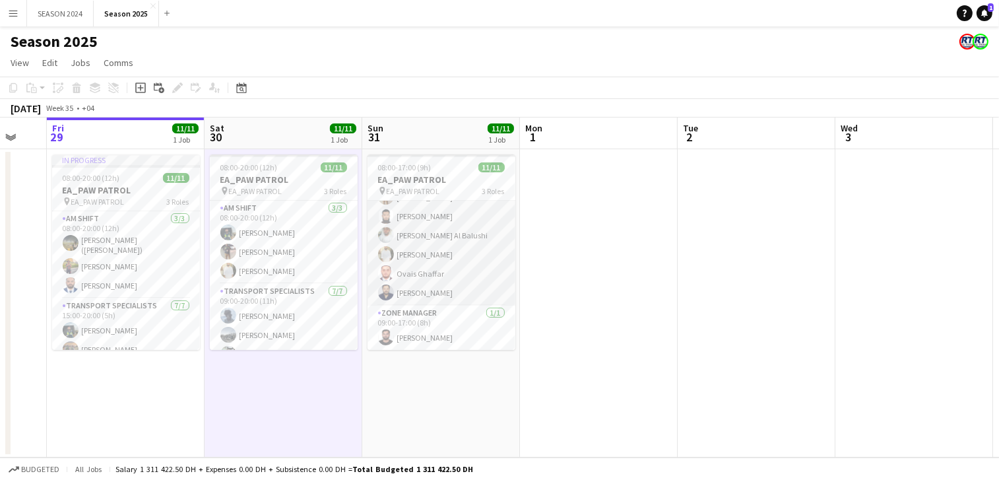
click at [463, 286] on app-card-role "Transport Specialists [DATE] 09:00-17:00 (8h) Ahmed Ibrahim Baloshi [PERSON_NAM…" at bounding box center [441, 226] width 148 height 160
